Goal: Task Accomplishment & Management: Manage account settings

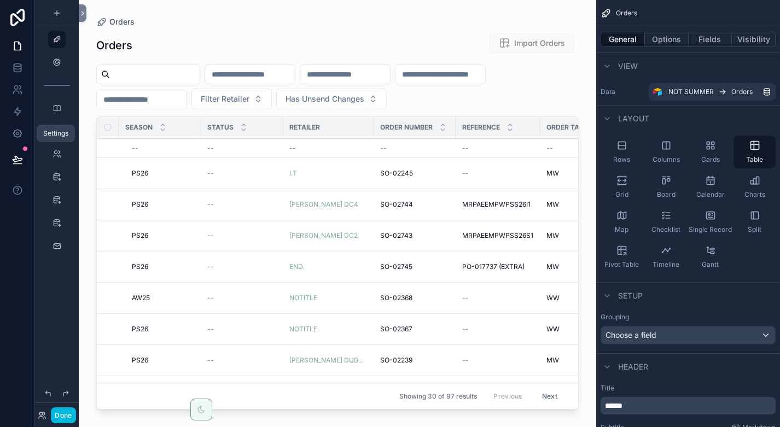
click at [20, 132] on icon at bounding box center [17, 134] width 8 height 8
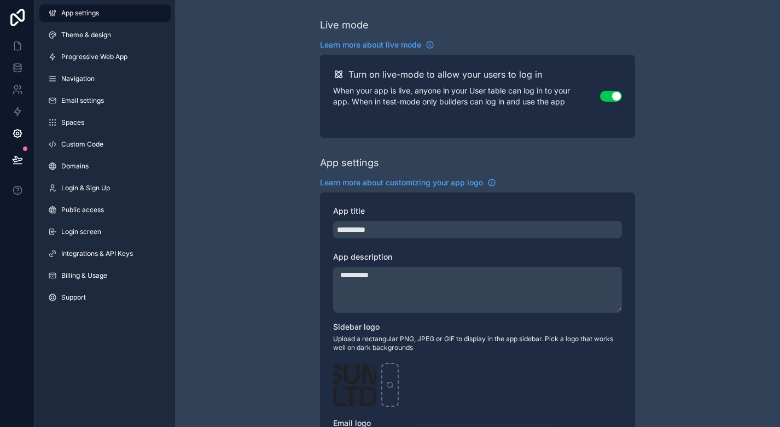
click at [602, 96] on button "Use setting" at bounding box center [611, 96] width 22 height 11
click at [613, 94] on button "Use setting" at bounding box center [611, 96] width 22 height 11
click at [20, 43] on icon at bounding box center [17, 45] width 11 height 11
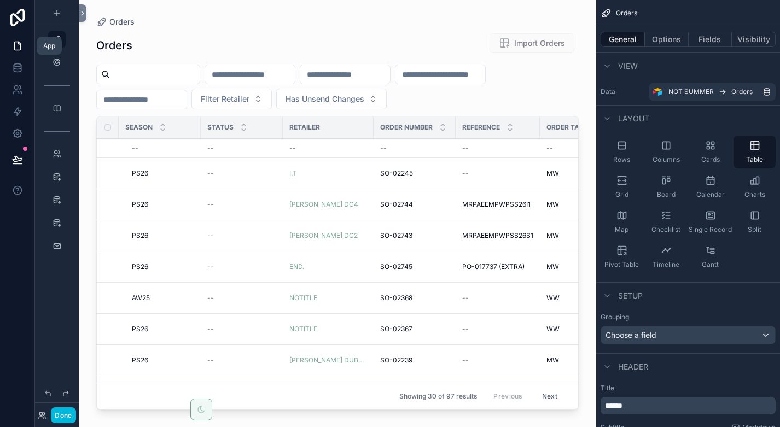
click at [20, 43] on icon at bounding box center [17, 46] width 7 height 8
click at [18, 137] on icon at bounding box center [17, 134] width 8 height 8
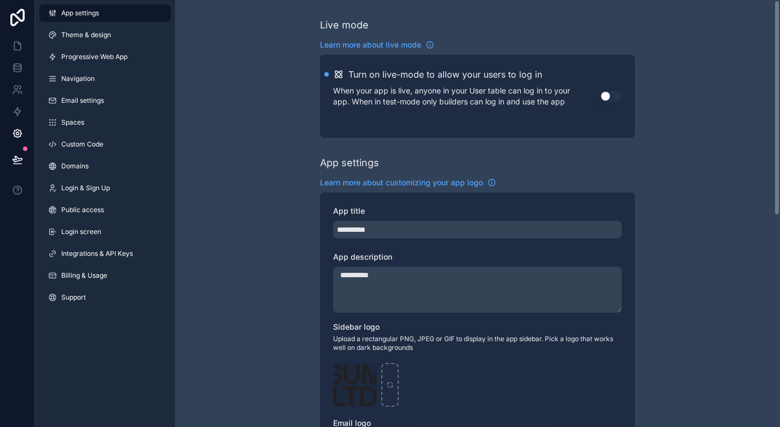
click at [612, 94] on button "Use setting" at bounding box center [611, 96] width 22 height 11
click at [18, 47] on icon at bounding box center [17, 45] width 11 height 11
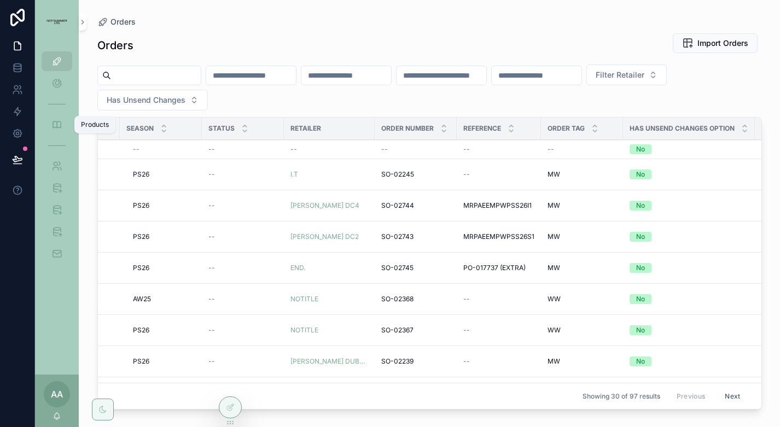
click at [57, 127] on icon "scrollable content" at bounding box center [56, 124] width 11 height 11
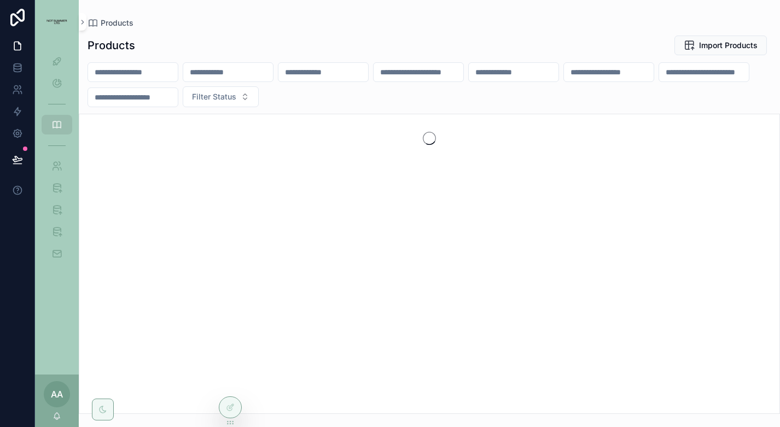
click at [146, 71] on input "scrollable content" at bounding box center [133, 72] width 90 height 15
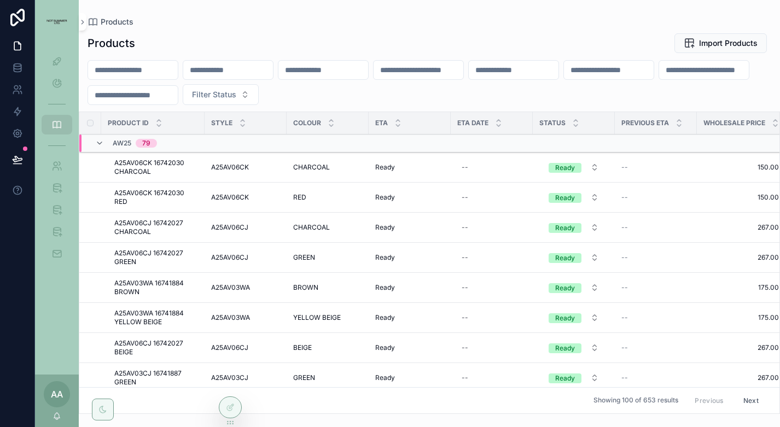
paste input "*********"
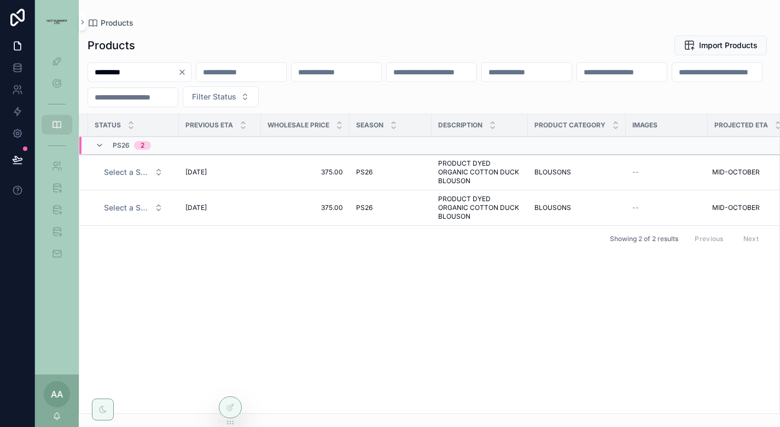
scroll to position [0, 455]
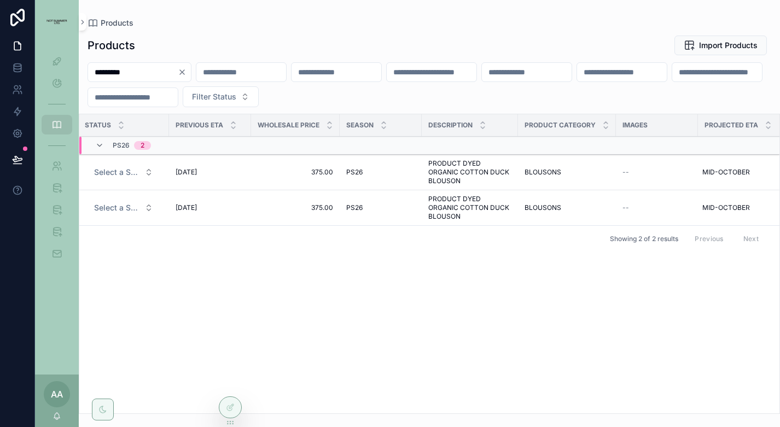
type input "*********"
click at [178, 69] on input "*********" at bounding box center [133, 72] width 90 height 15
click at [187, 69] on icon "Clear" at bounding box center [182, 72] width 9 height 9
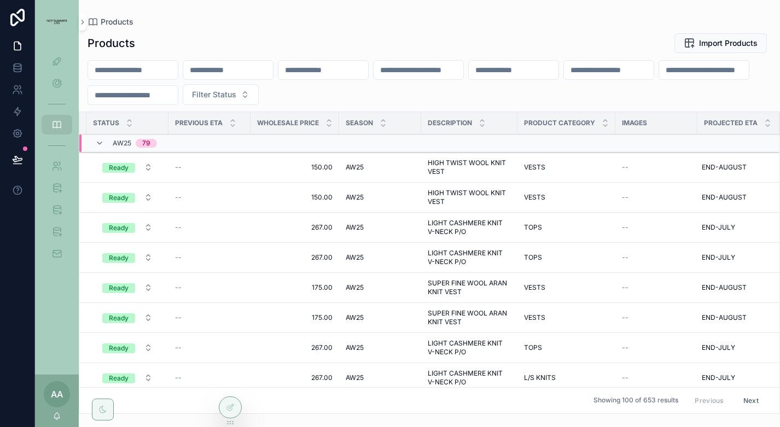
click at [58, 58] on icon "scrollable content" at bounding box center [56, 61] width 11 height 11
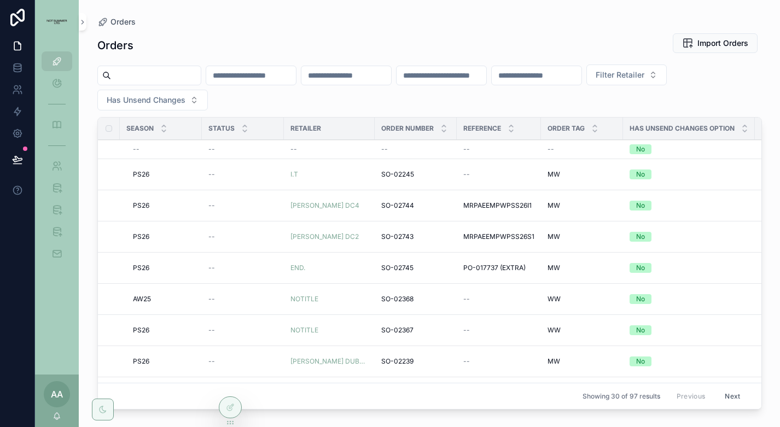
click at [645, 76] on span "Filter Retailer" at bounding box center [620, 74] width 49 height 11
type input "*"
type input "****"
click at [631, 117] on span "NOTITLE" at bounding box center [623, 119] width 33 height 11
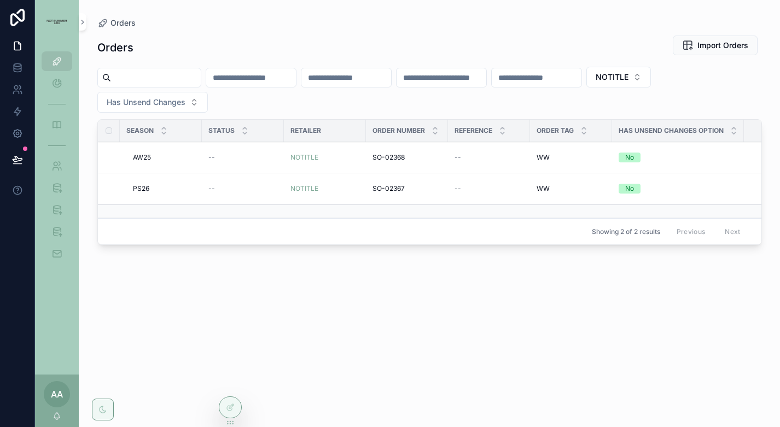
click at [141, 187] on span "PS26" at bounding box center [141, 188] width 16 height 9
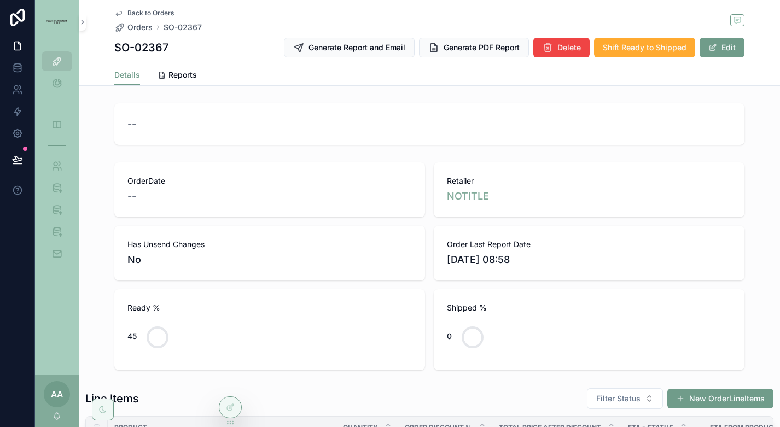
scroll to position [351, 0]
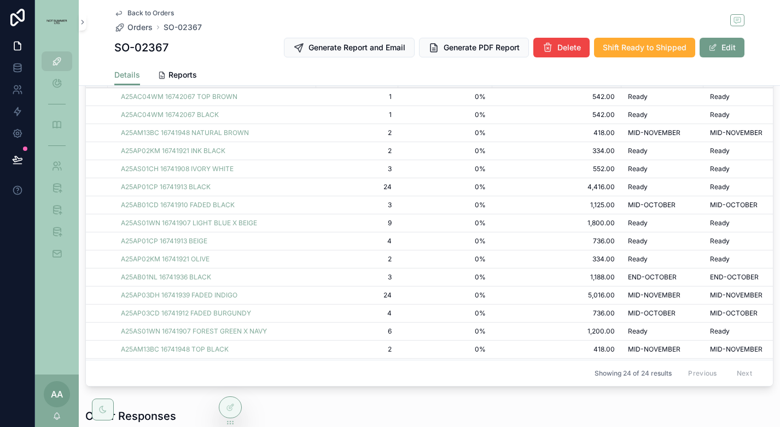
click at [159, 11] on span "Back to Orders" at bounding box center [150, 13] width 47 height 9
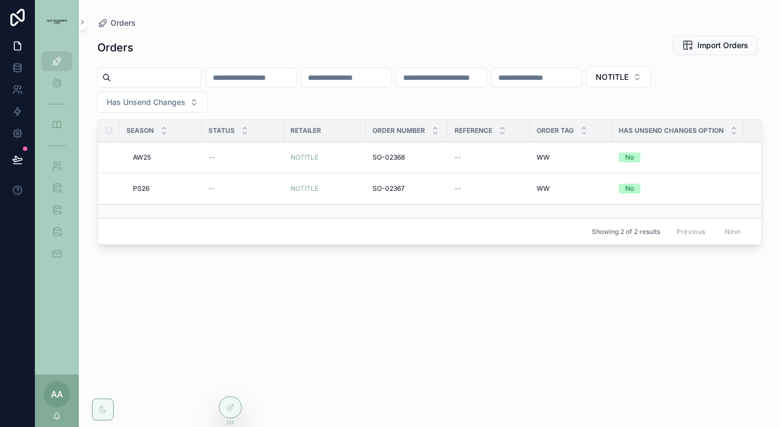
click at [141, 156] on span "AW25" at bounding box center [142, 157] width 18 height 9
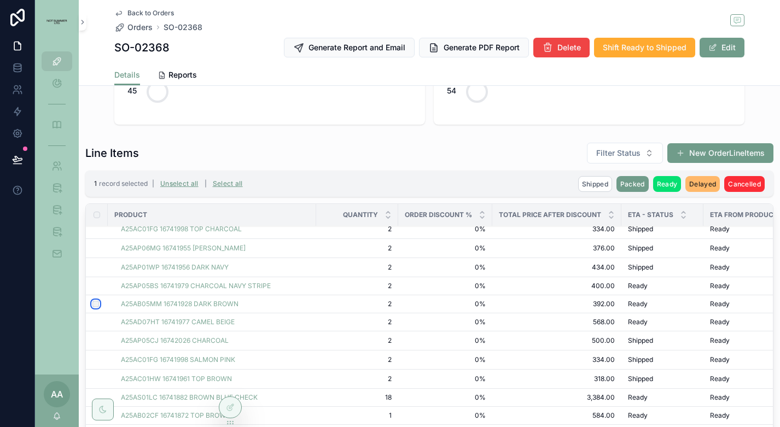
scroll to position [278, 0]
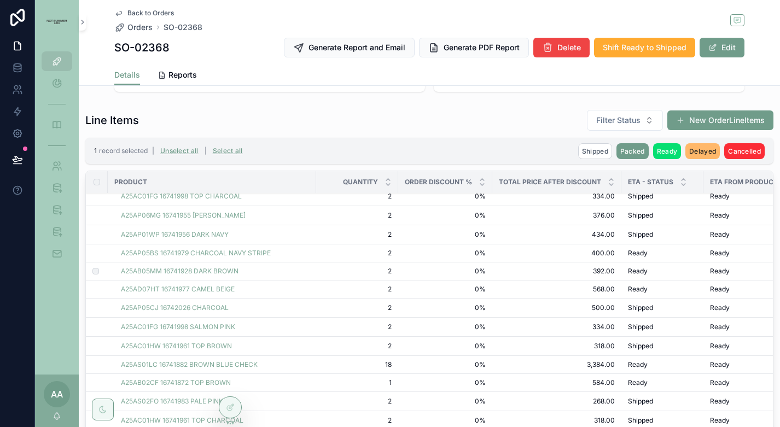
click at [0, 0] on span "Packed" at bounding box center [0, 0] width 0 height 0
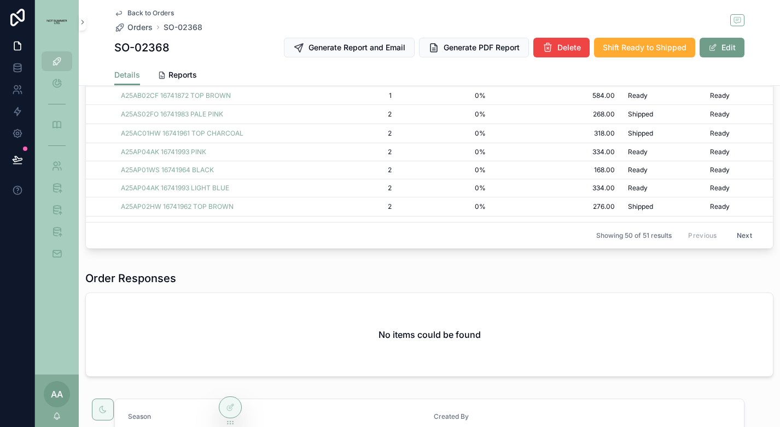
scroll to position [136, 0]
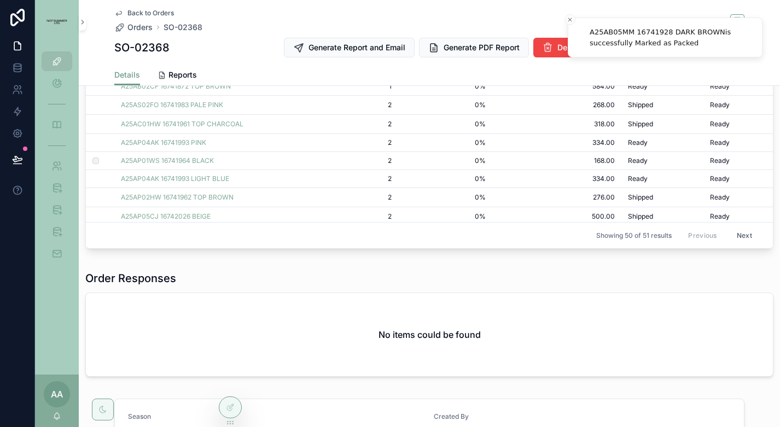
click at [0, 0] on span "Packed" at bounding box center [0, 0] width 0 height 0
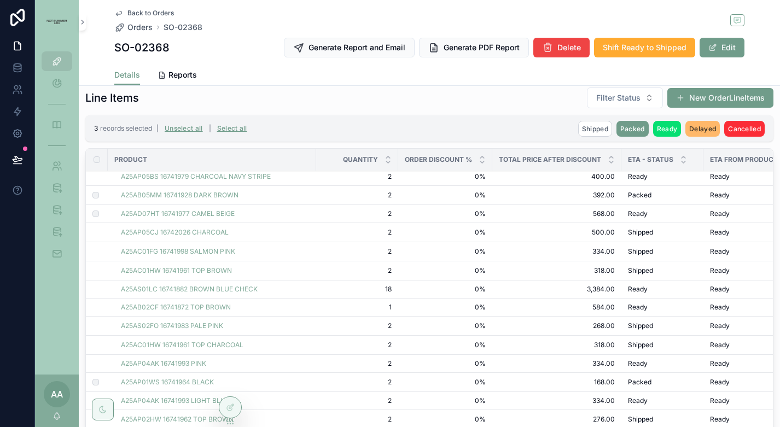
click at [0, 0] on span "Packed" at bounding box center [0, 0] width 0 height 0
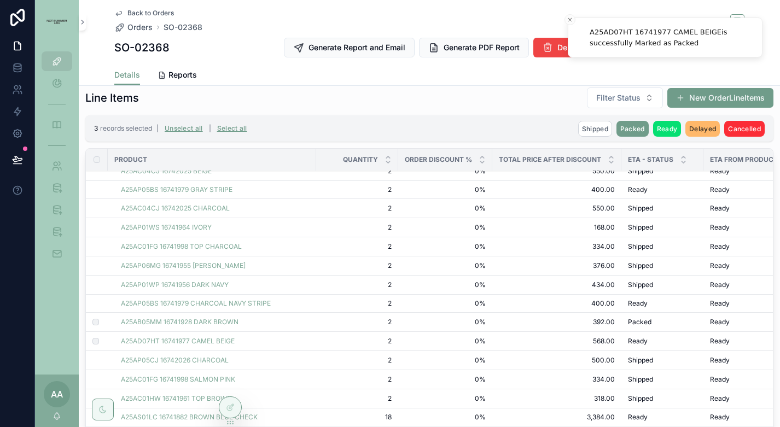
scroll to position [8, 0]
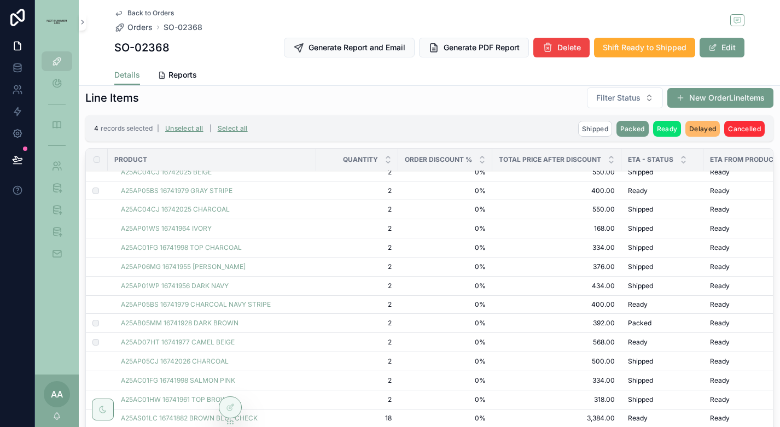
click at [0, 0] on span "Packed" at bounding box center [0, 0] width 0 height 0
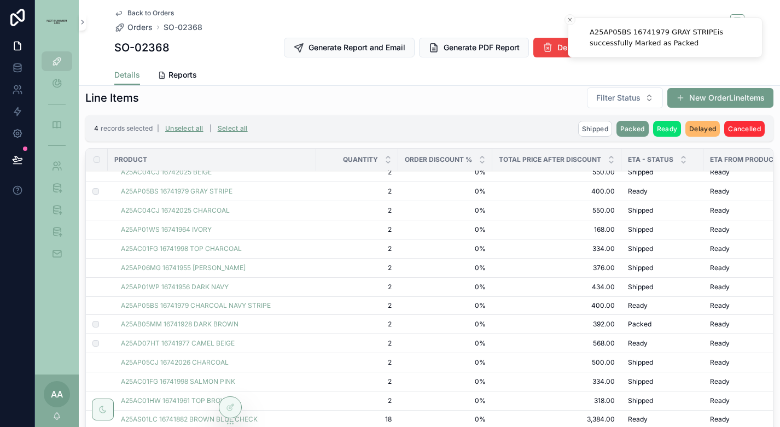
scroll to position [21, 0]
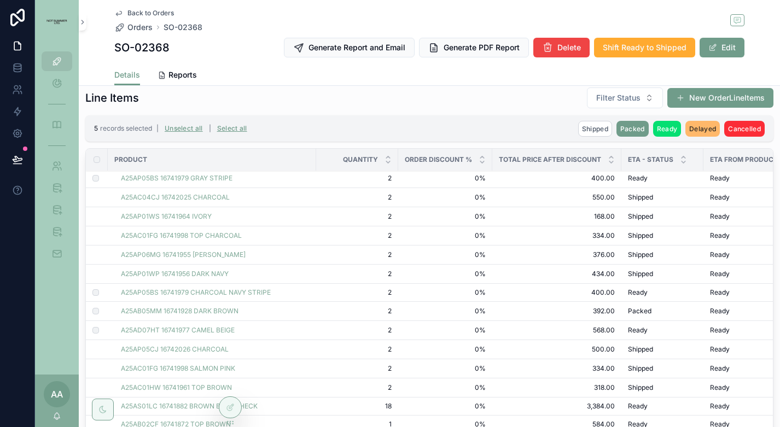
click at [0, 0] on span "Packed" at bounding box center [0, 0] width 0 height 0
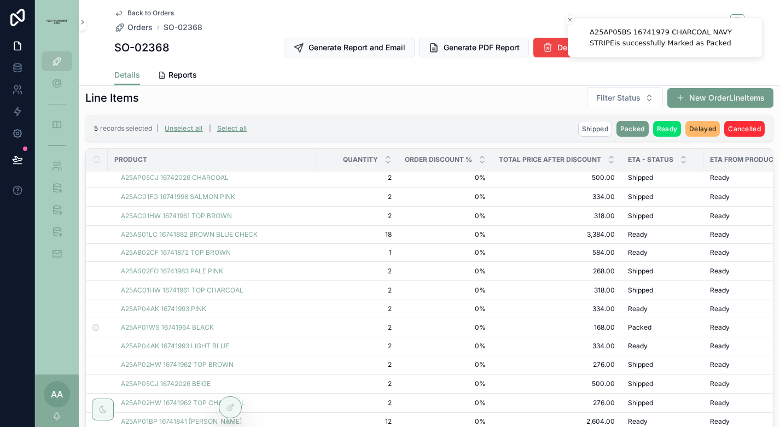
scroll to position [219, 0]
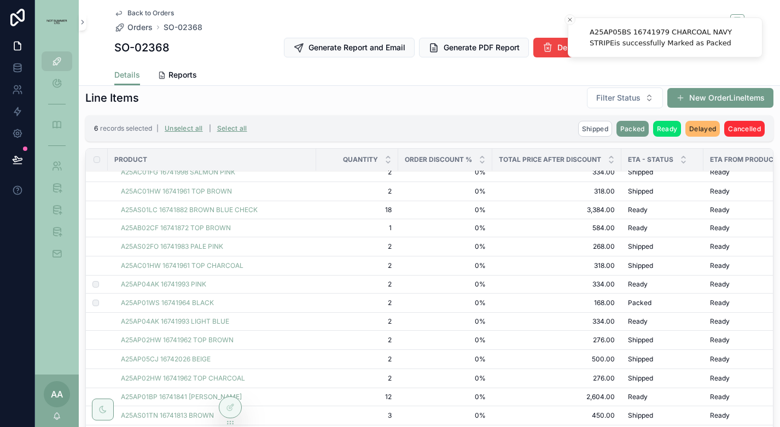
click at [0, 0] on span "Packed" at bounding box center [0, 0] width 0 height 0
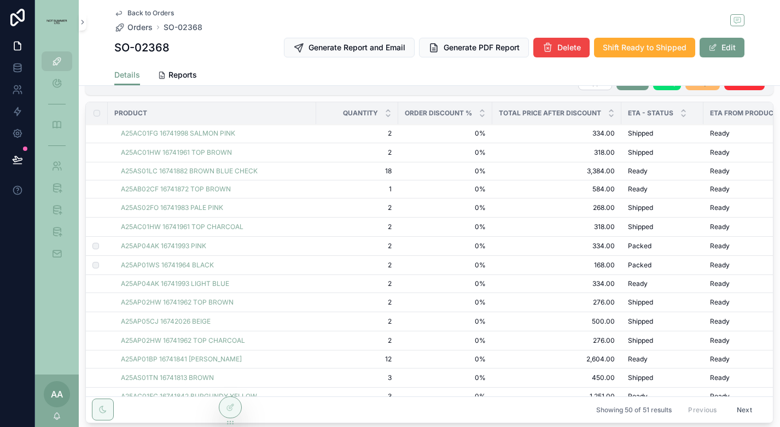
scroll to position [310, 0]
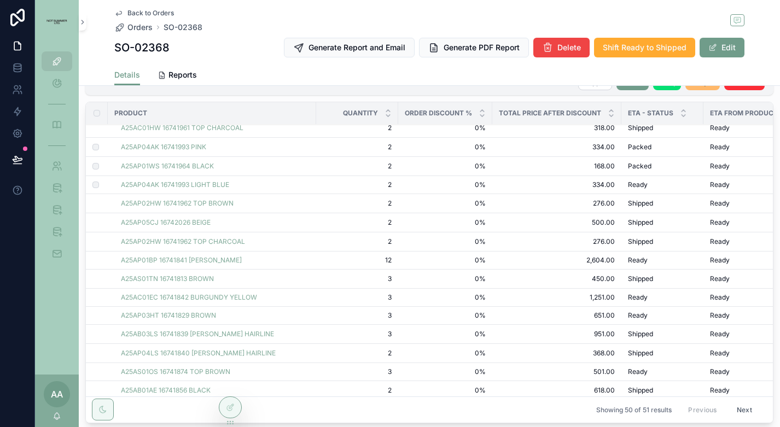
click at [0, 0] on span "Packed" at bounding box center [0, 0] width 0 height 0
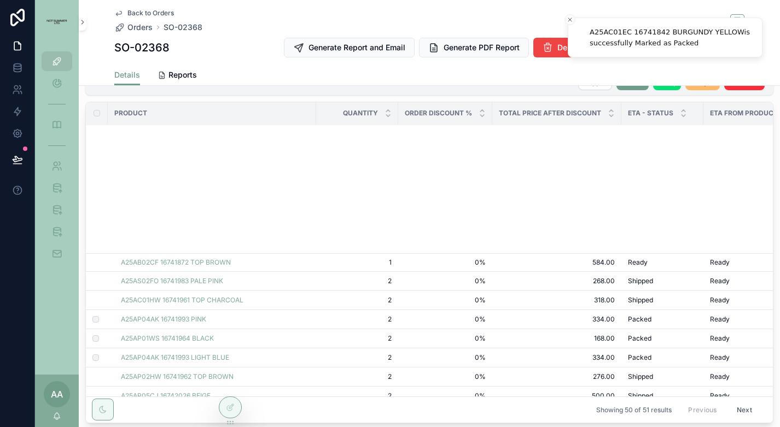
scroll to position [459, 0]
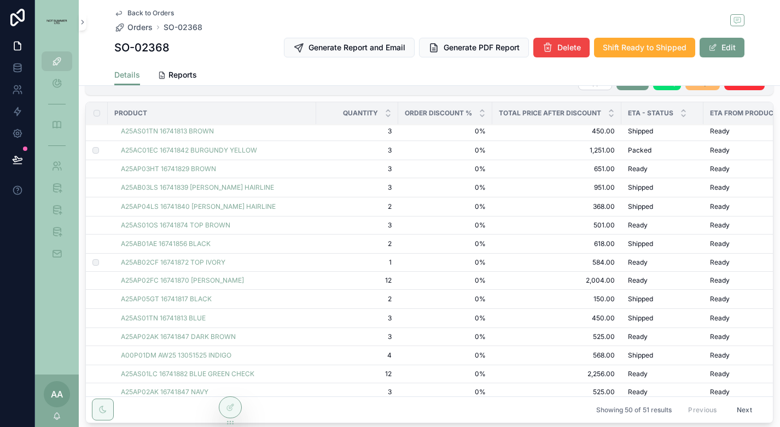
click at [0, 0] on span "Packed" at bounding box center [0, 0] width 0 height 0
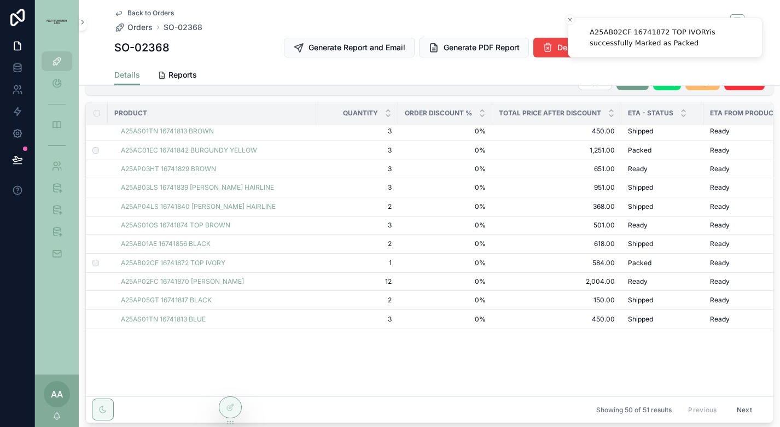
scroll to position [138, 0]
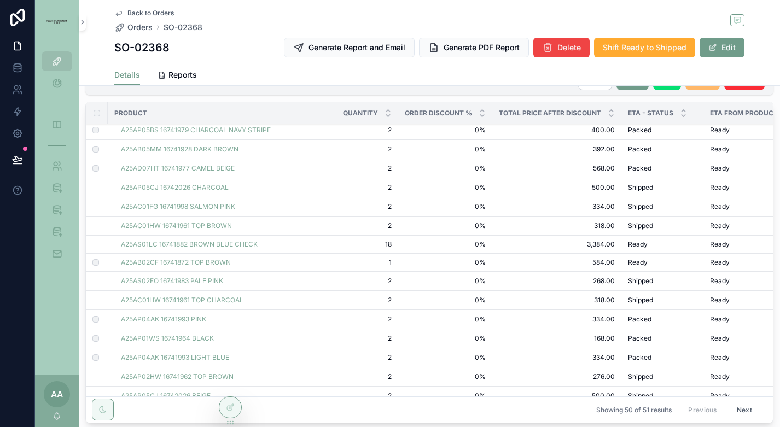
click at [0, 0] on span "Packed" at bounding box center [0, 0] width 0 height 0
